Goal: Task Accomplishment & Management: Manage account settings

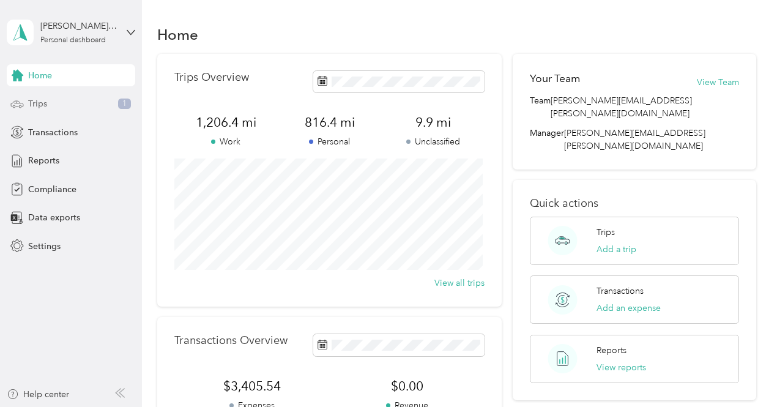
click at [37, 111] on div "Trips 1" at bounding box center [71, 104] width 129 height 22
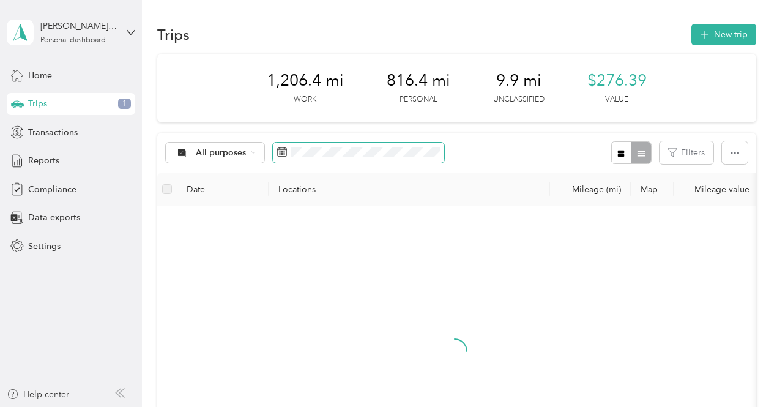
click at [423, 144] on span at bounding box center [358, 153] width 171 height 21
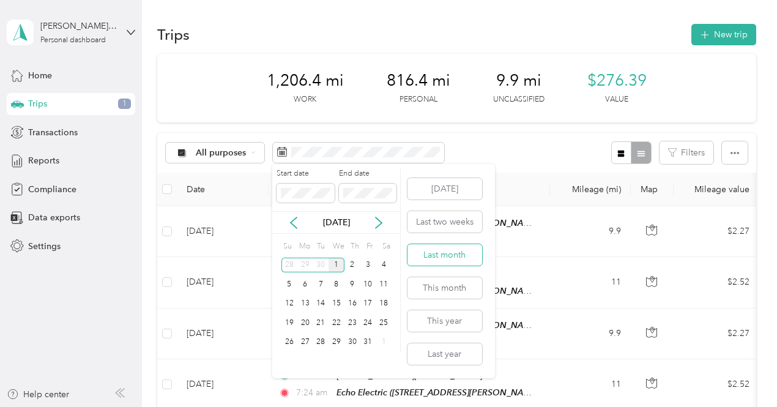
click at [442, 249] on button "Last month" at bounding box center [445, 254] width 75 height 21
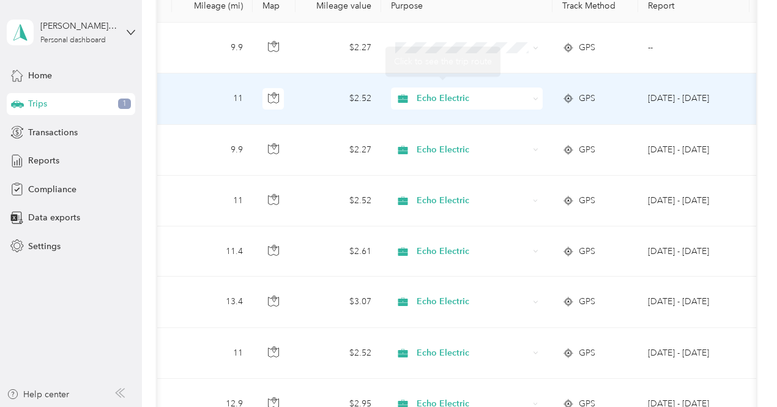
scroll to position [0, 417]
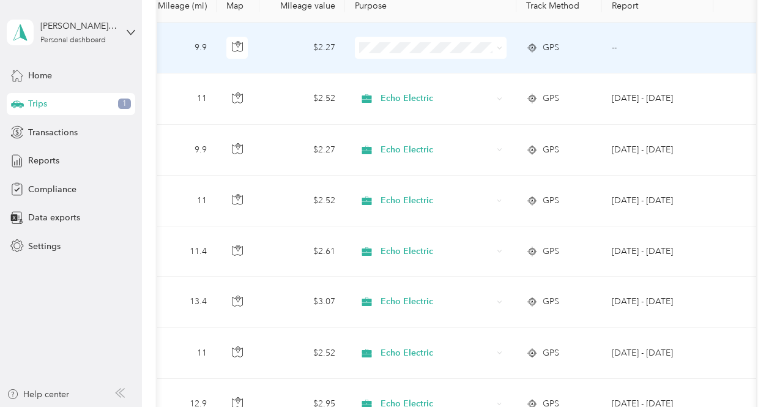
click at [441, 87] on span "Personal" at bounding box center [438, 90] width 113 height 13
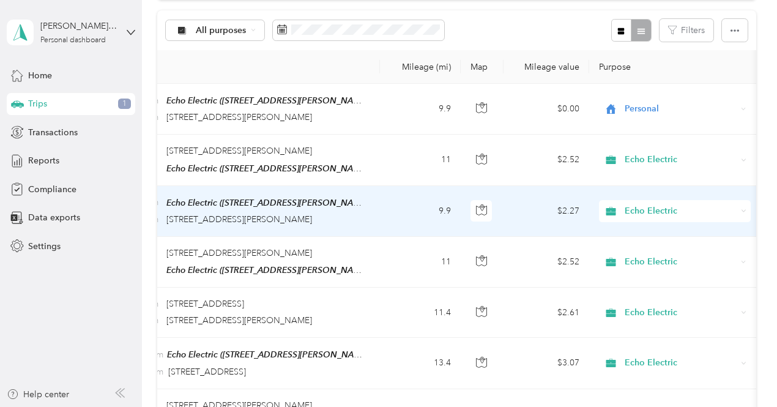
scroll to position [0, 0]
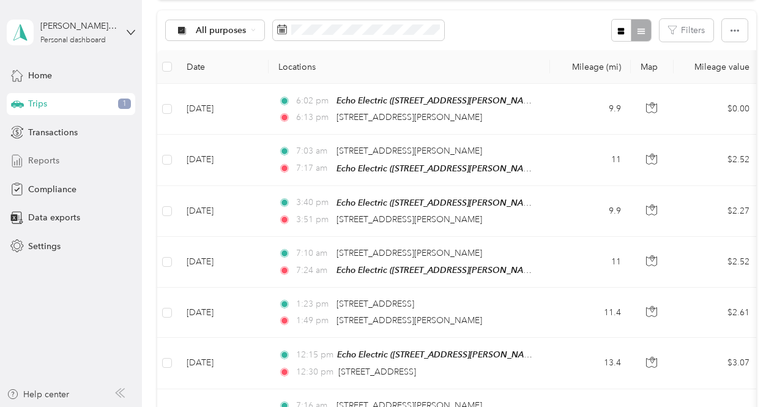
click at [70, 157] on div "Reports" at bounding box center [71, 161] width 129 height 22
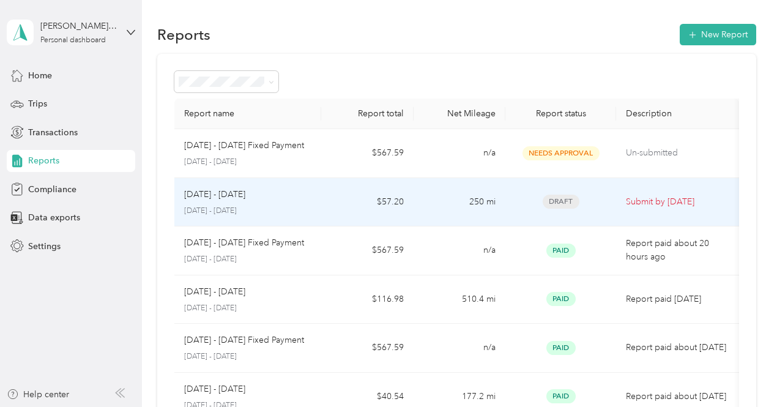
click at [323, 192] on td "$57.20" at bounding box center [367, 202] width 92 height 49
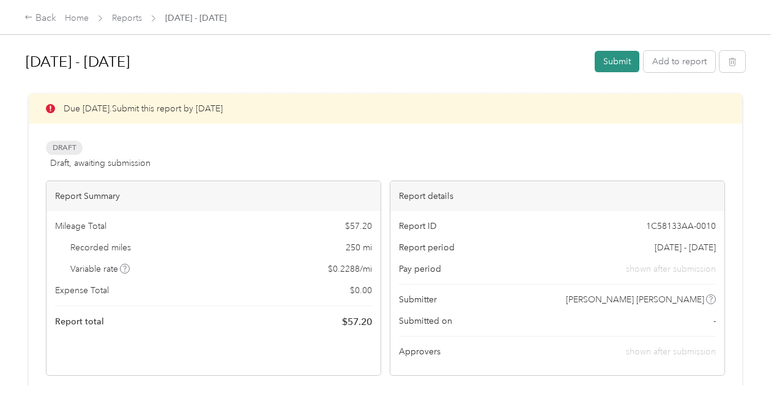
click at [606, 64] on button "Submit" at bounding box center [617, 61] width 45 height 21
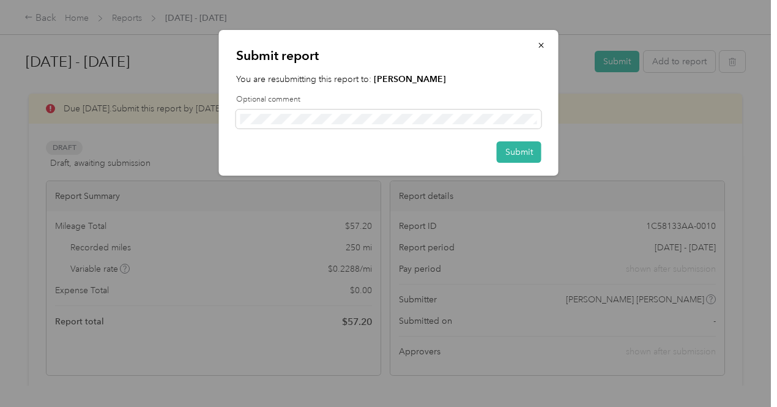
click at [517, 164] on div "Submit report You are resubmitting this report to: [PERSON_NAME] Optional comme…" at bounding box center [389, 103] width 340 height 146
click at [518, 162] on button "Submit" at bounding box center [519, 151] width 45 height 21
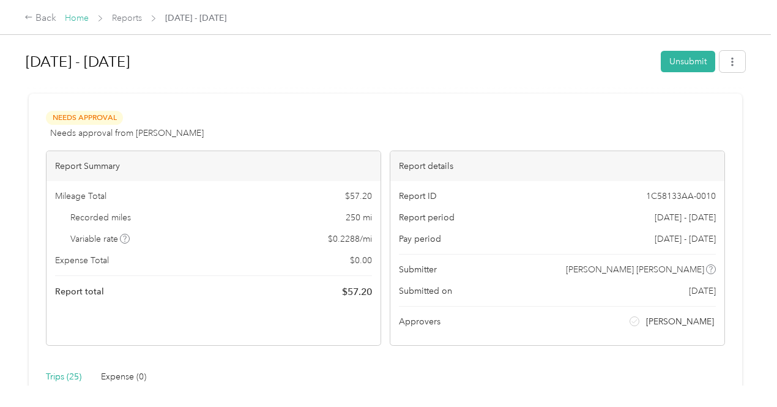
click at [86, 17] on link "Home" at bounding box center [77, 18] width 24 height 10
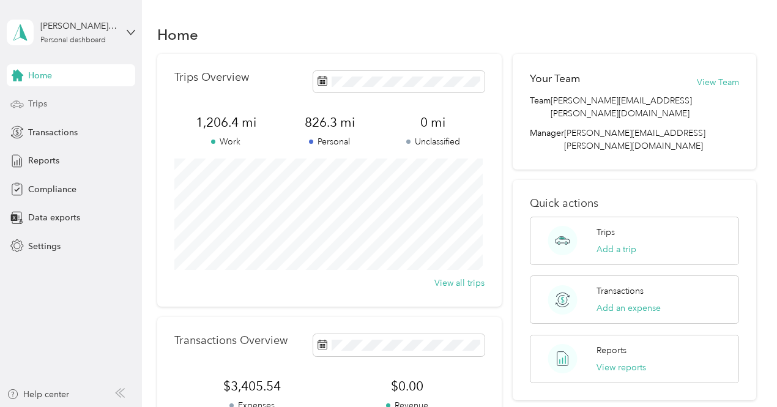
click at [65, 99] on div "Trips" at bounding box center [71, 104] width 129 height 22
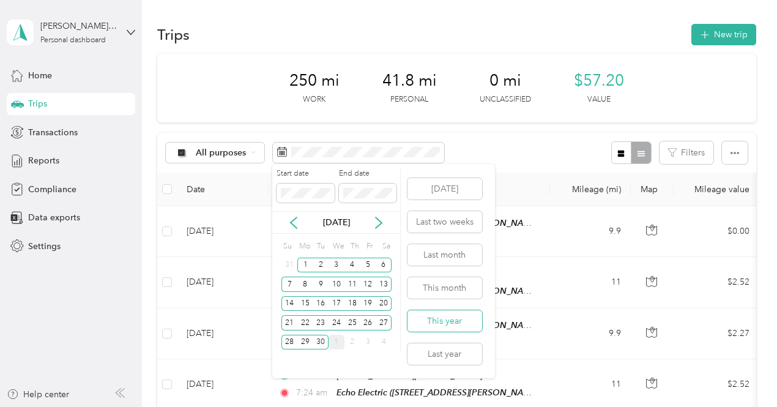
click at [445, 326] on button "This year" at bounding box center [445, 320] width 75 height 21
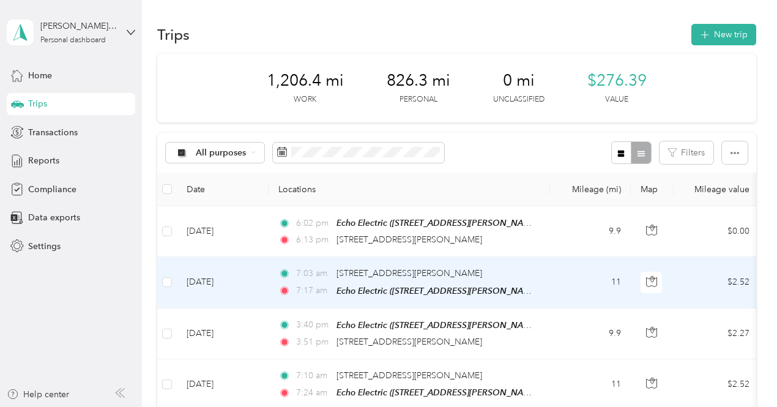
drag, startPoint x: 482, startPoint y: 259, endPoint x: 537, endPoint y: 258, distance: 54.5
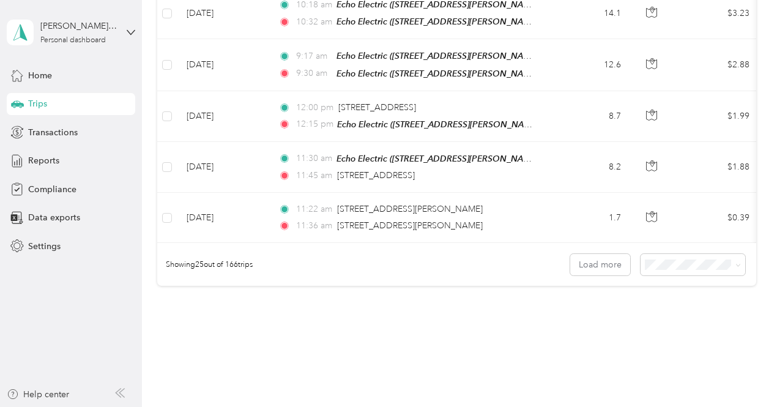
scroll to position [1273, 0]
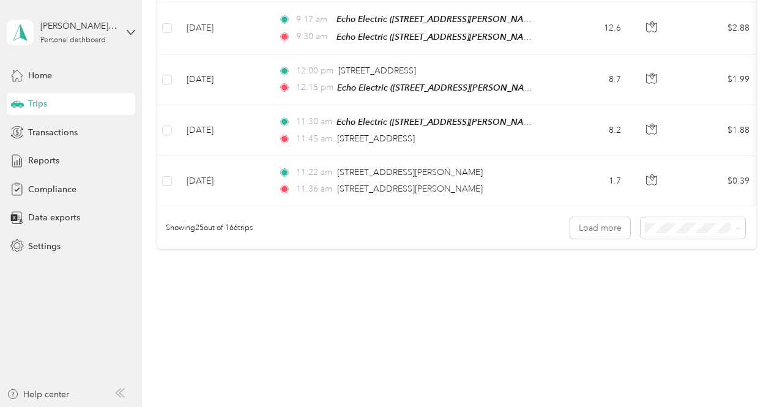
click at [661, 275] on div "100 per load" at bounding box center [690, 281] width 88 height 13
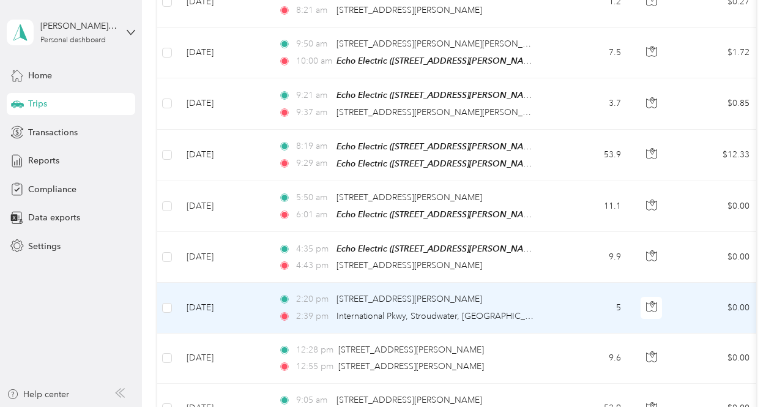
scroll to position [5007, 0]
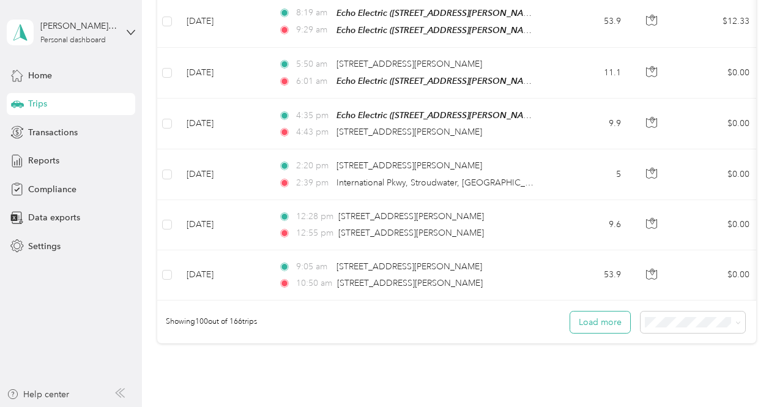
click at [615, 312] on button "Load more" at bounding box center [600, 322] width 60 height 21
click at [602, 312] on button "Load more" at bounding box center [600, 322] width 60 height 21
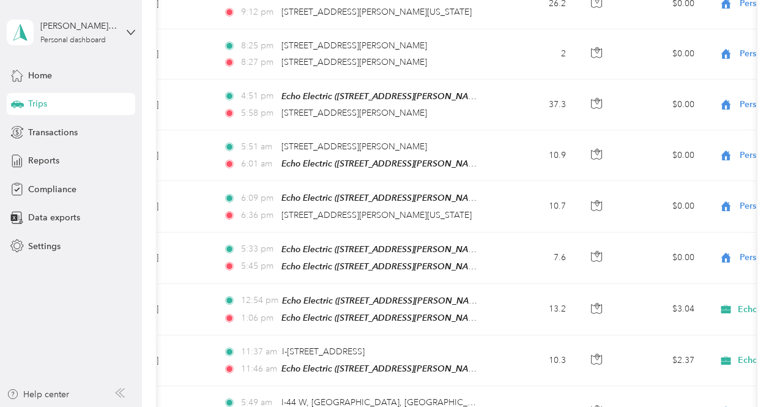
scroll to position [0, 0]
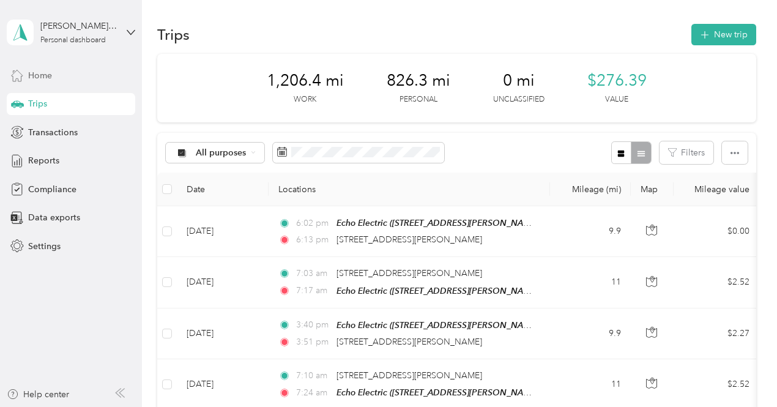
click at [45, 69] on span "Home" at bounding box center [40, 75] width 24 height 13
